Goal: Navigation & Orientation: Go to known website

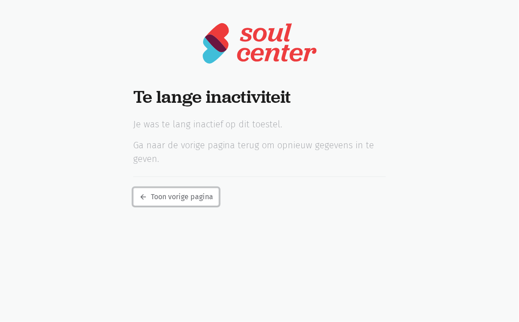
click at [157, 204] on link "arrow_back Toon vorige pagina" at bounding box center [176, 197] width 86 height 18
click at [160, 193] on link "arrow_back Toon vorige pagina" at bounding box center [176, 197] width 86 height 18
click at [264, 51] on img at bounding box center [259, 43] width 115 height 43
click at [188, 125] on p "Je was te lang inactief op dit toestel." at bounding box center [259, 125] width 253 height 14
click at [200, 113] on div "Te lange inactiviteit Je was te lang inactief op dit toestel. Ga naar de vorige…" at bounding box center [260, 145] width 276 height 119
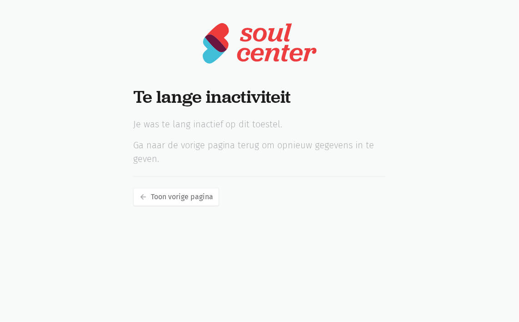
click at [192, 39] on header at bounding box center [259, 43] width 138 height 86
